Goal: Transaction & Acquisition: Download file/media

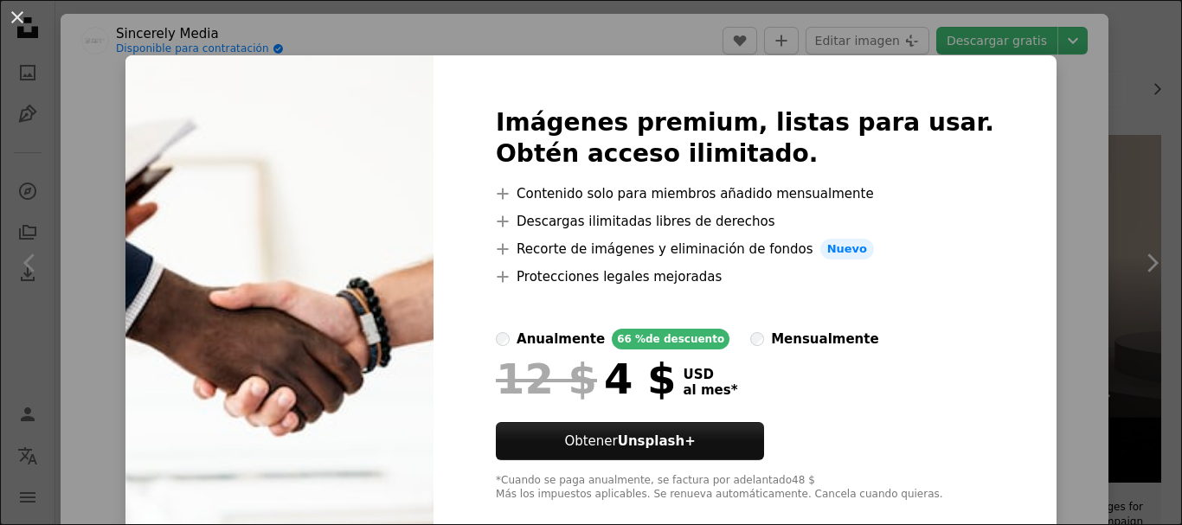
scroll to position [3981, 0]
